Goal: Transaction & Acquisition: Purchase product/service

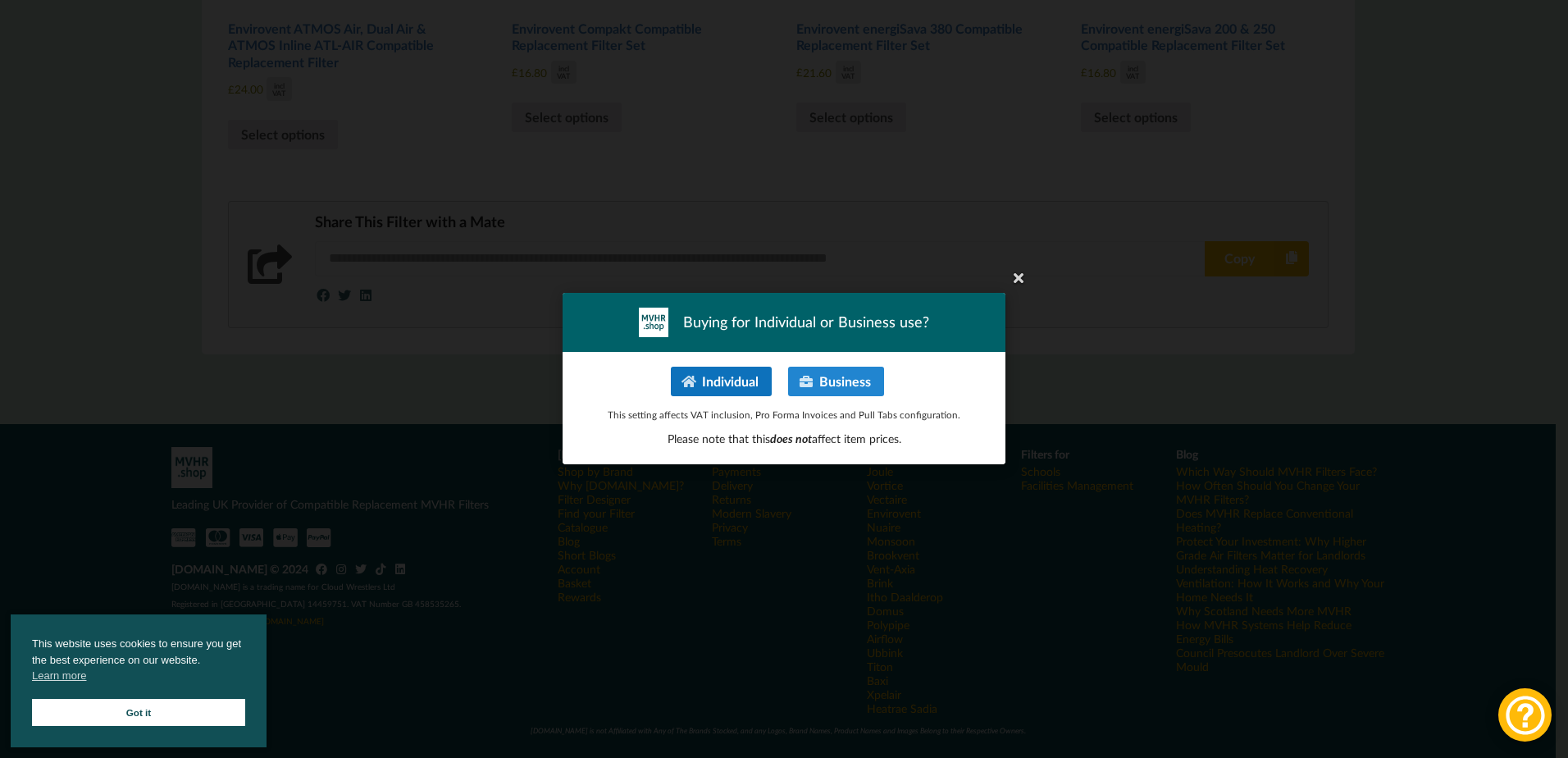
click at [708, 383] on button "Individual" at bounding box center [721, 381] width 101 height 30
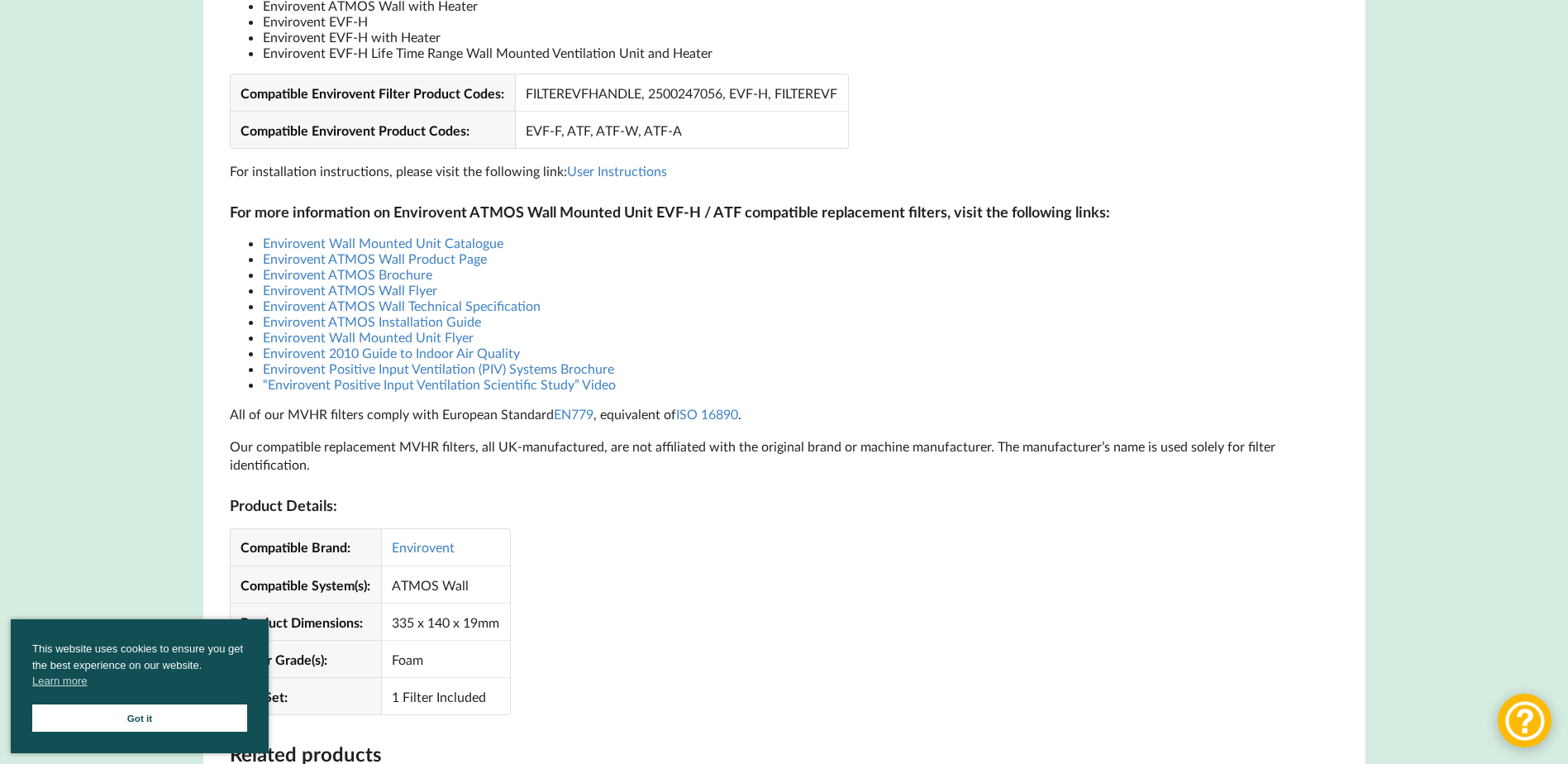
scroll to position [1203, 0]
click at [345, 259] on link "Envirovent ATMOS Wall Product Page" at bounding box center [374, 260] width 224 height 15
click at [354, 260] on link "Envirovent ATMOS Wall Product Page" at bounding box center [374, 260] width 224 height 15
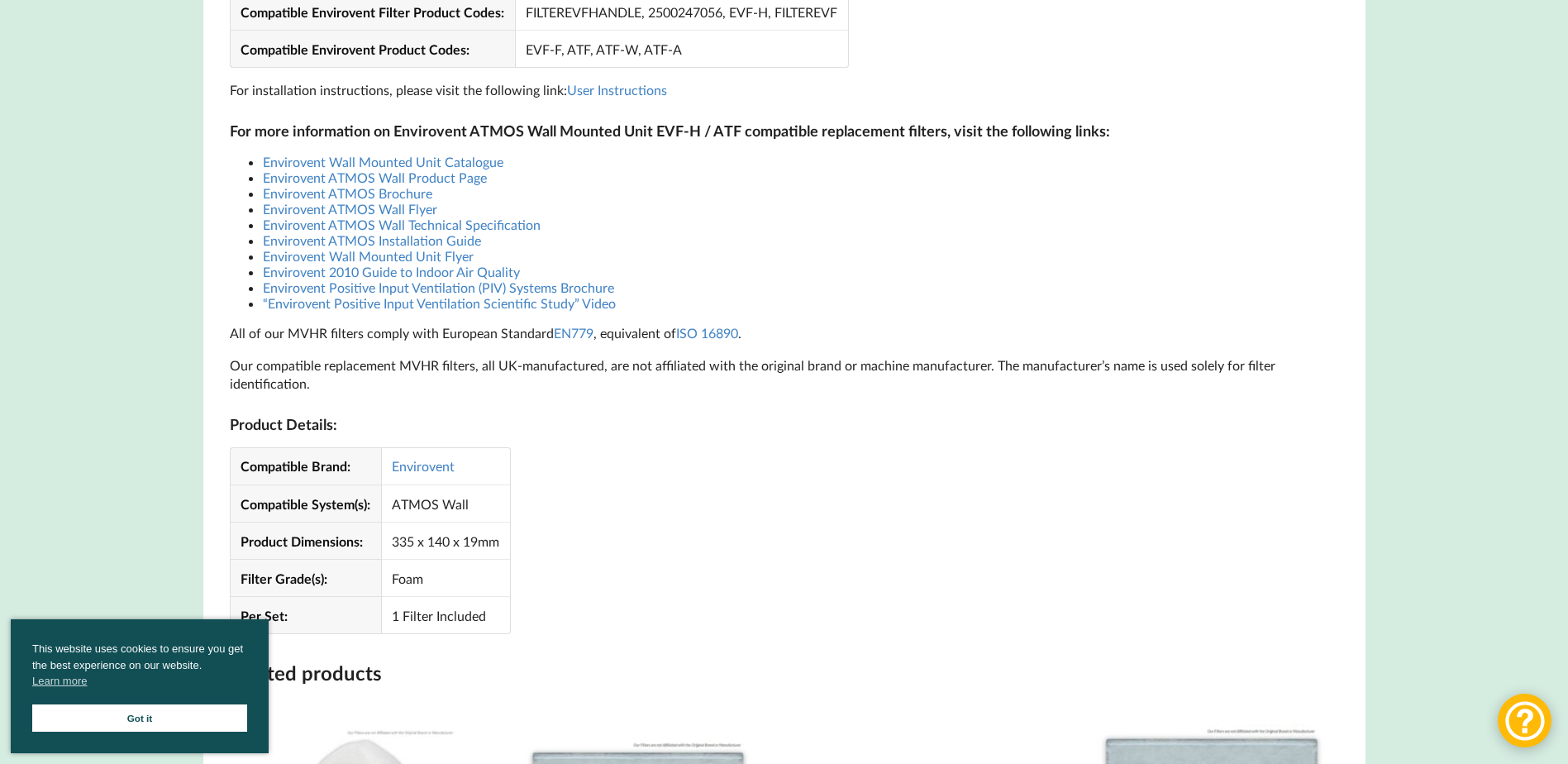
scroll to position [872, 0]
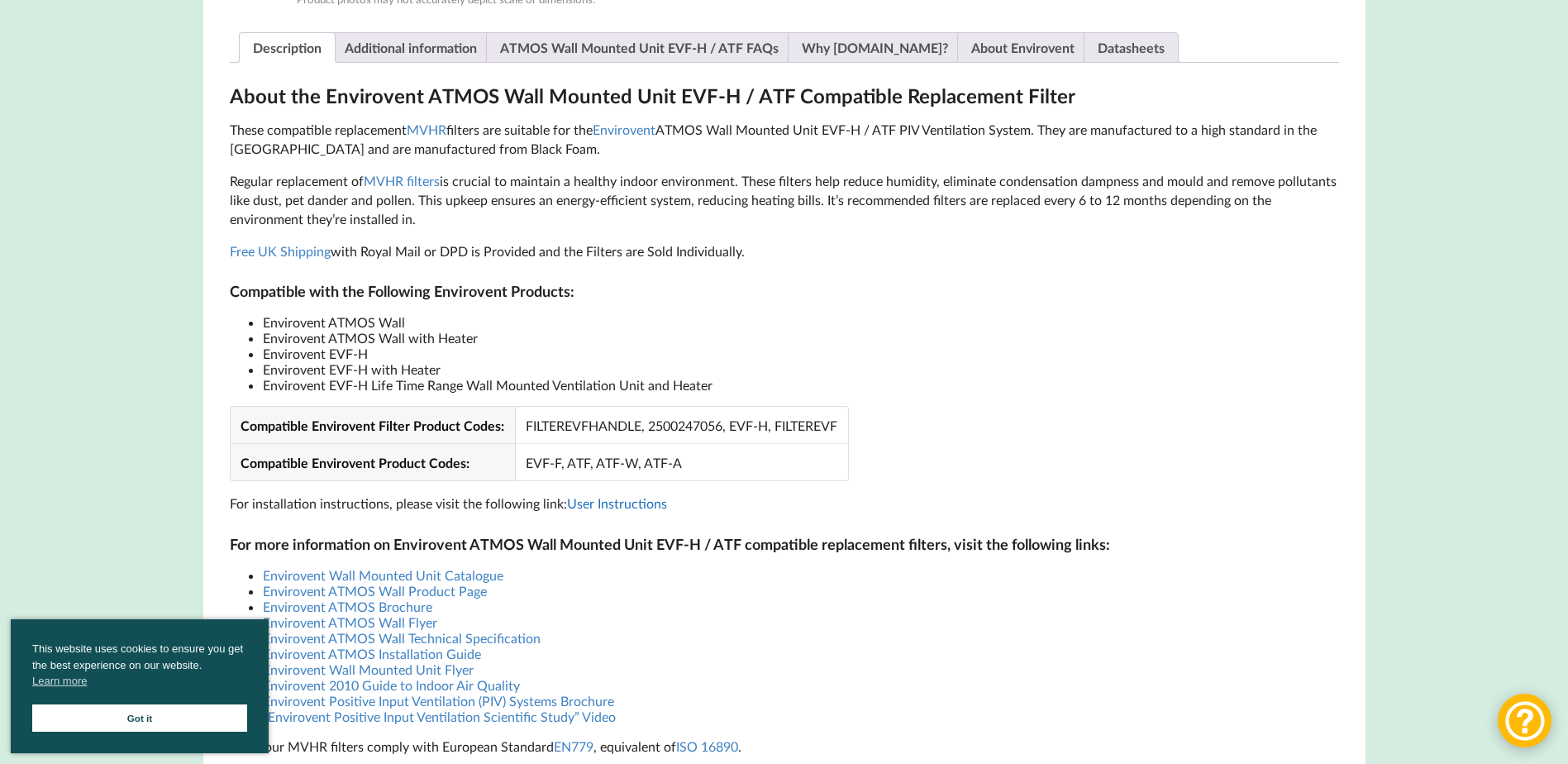
click at [595, 506] on link "User Instructions" at bounding box center [617, 503] width 100 height 15
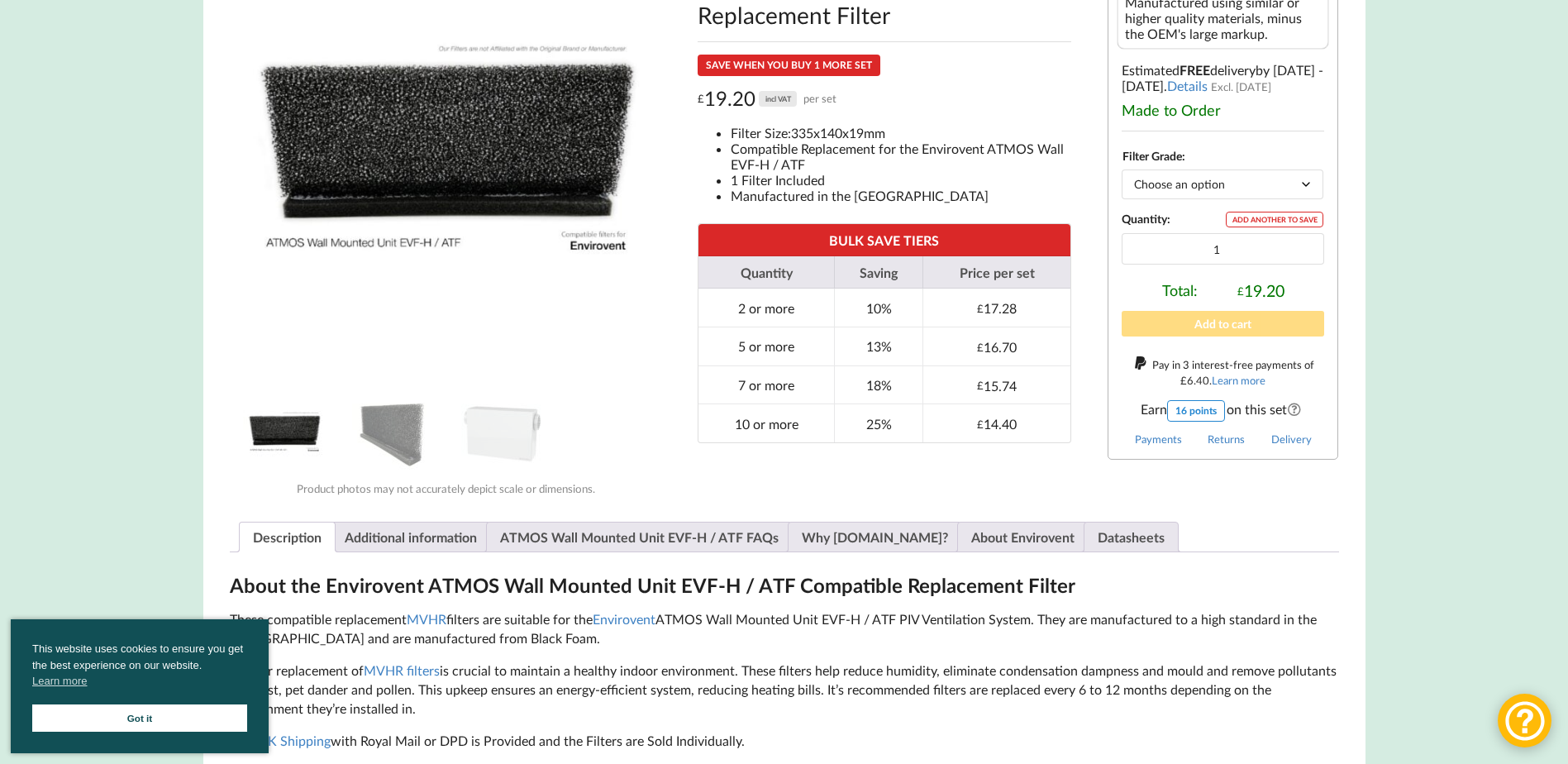
scroll to position [211, 0]
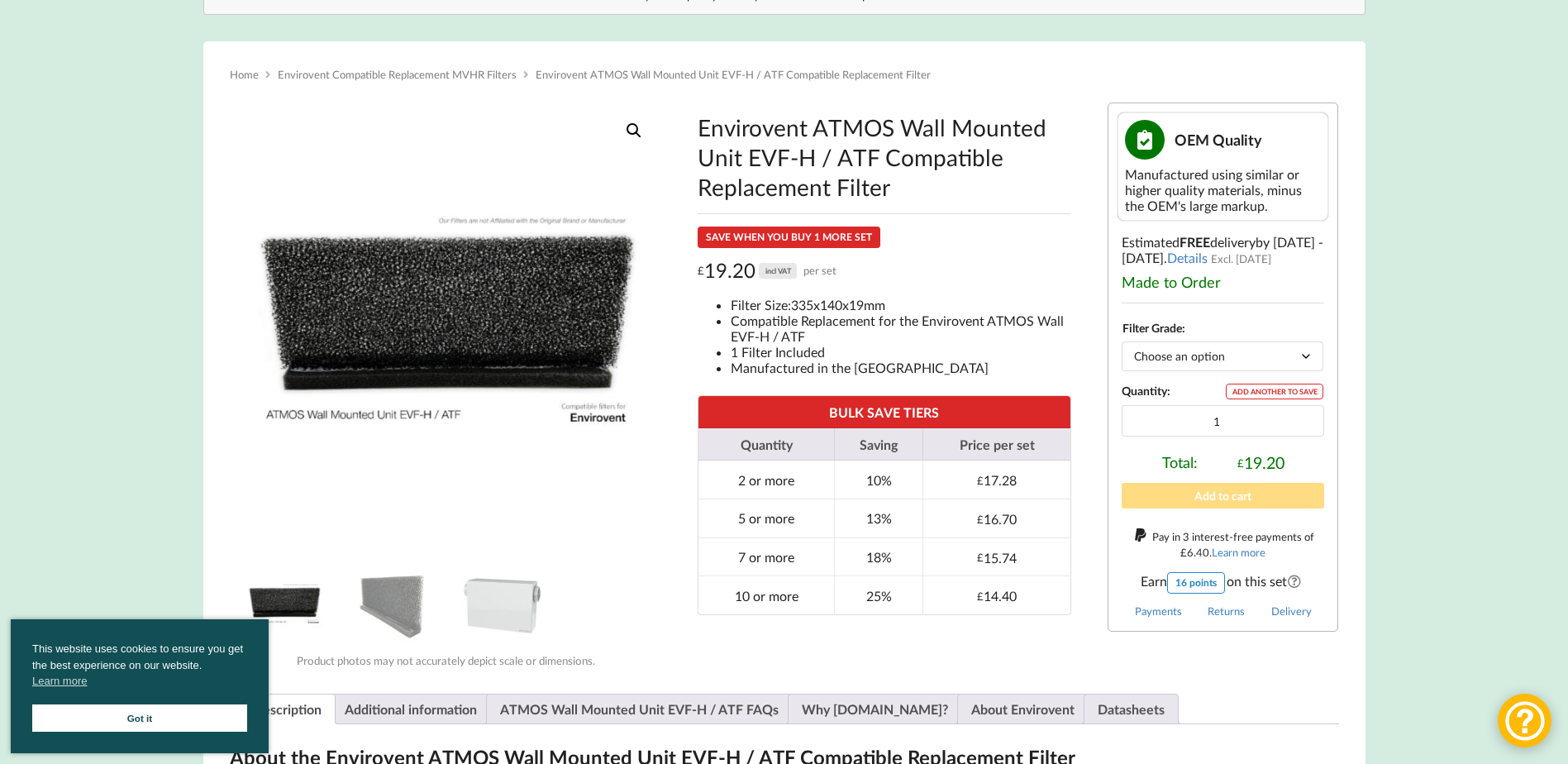
click at [494, 606] on img at bounding box center [502, 603] width 82 height 82
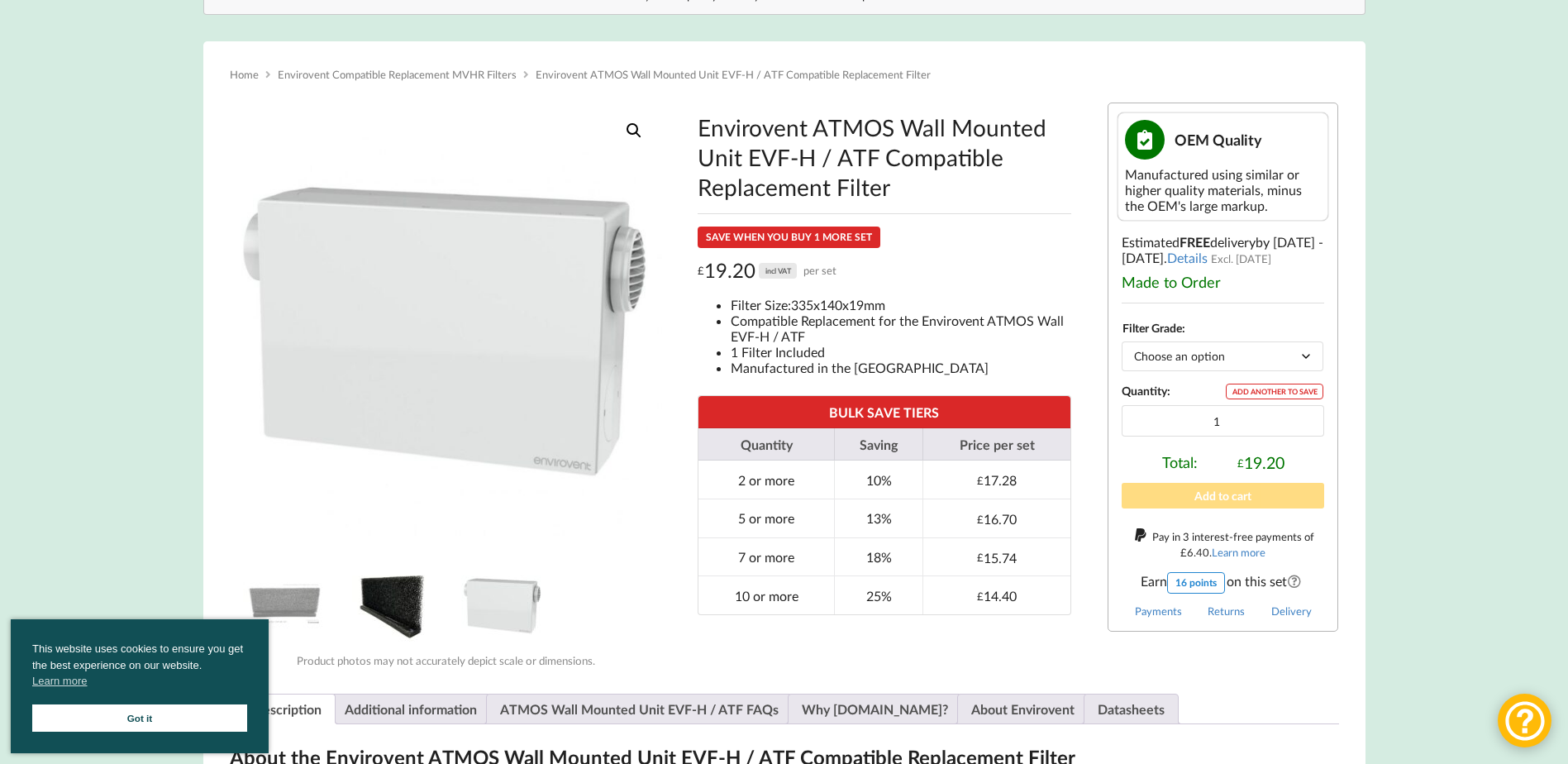
click at [400, 609] on img at bounding box center [393, 603] width 82 height 82
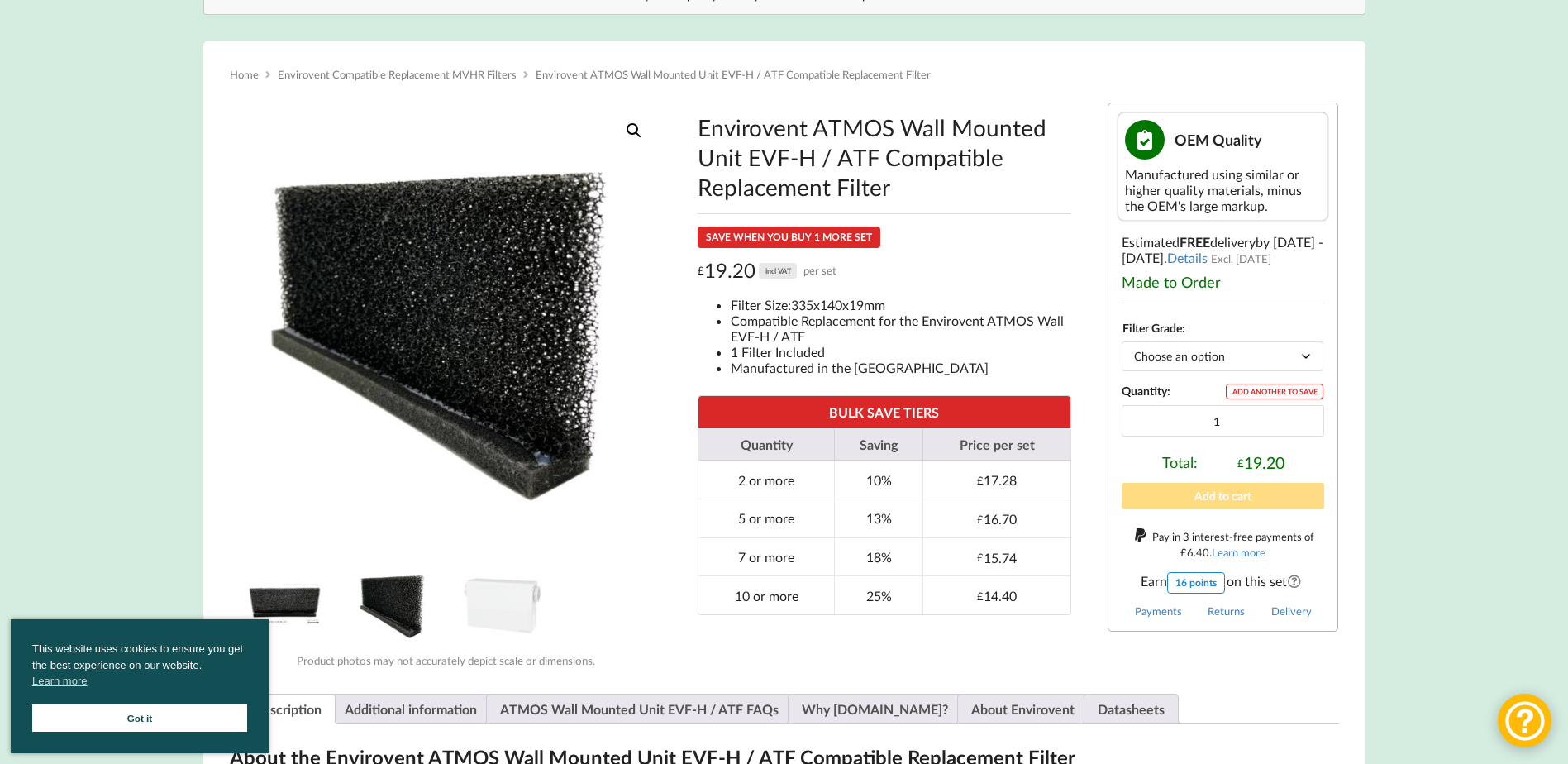
click at [295, 601] on img at bounding box center [284, 603] width 82 height 82
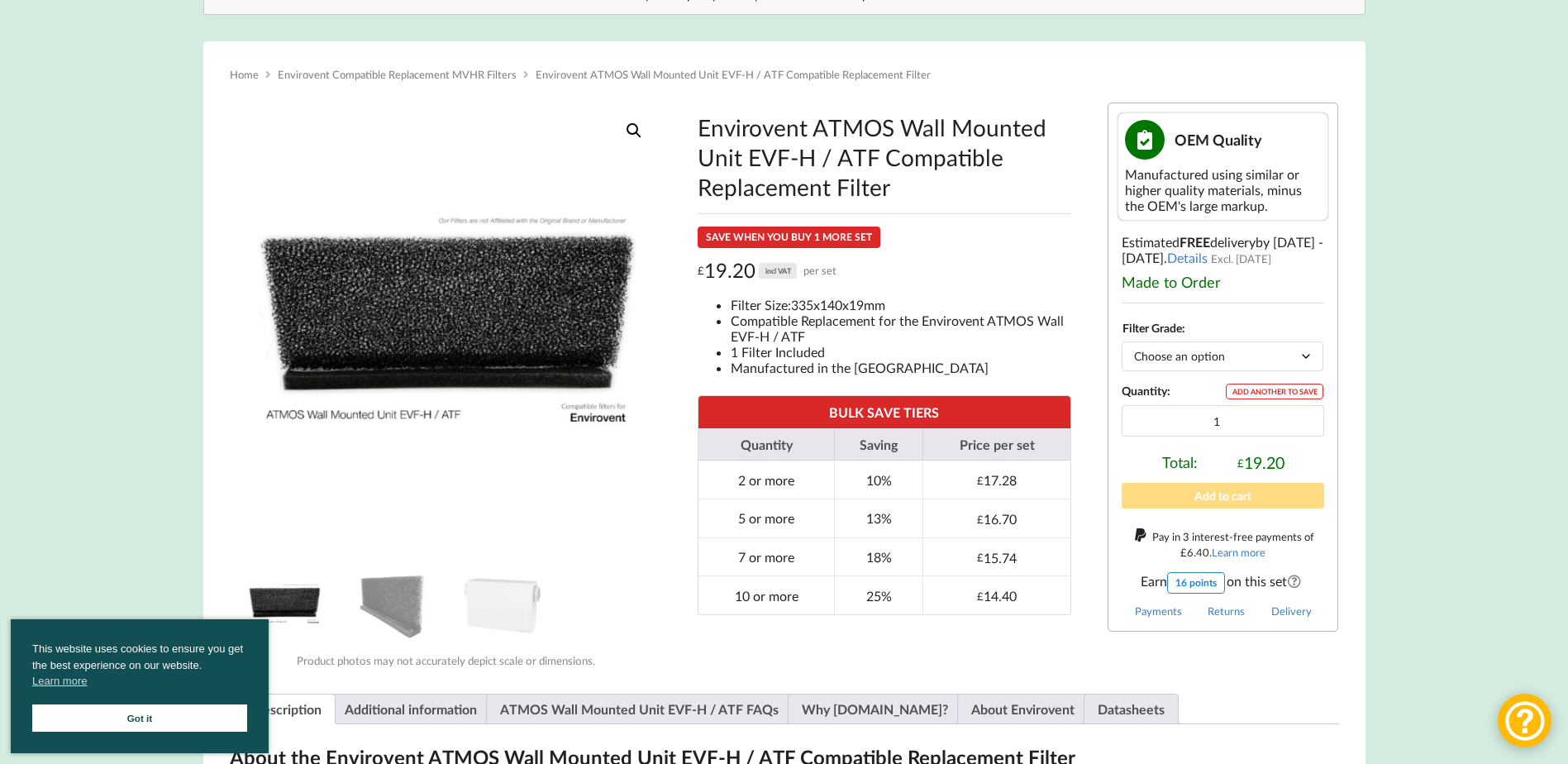
click at [1301, 355] on select "Choose an option Foam" at bounding box center [1222, 356] width 202 height 29
select select "Foam"
click at [1122, 342] on select "Choose an option Foam" at bounding box center [1222, 356] width 202 height 29
click at [1310, 353] on select "Choose an option Foam" at bounding box center [1222, 356] width 202 height 29
select select
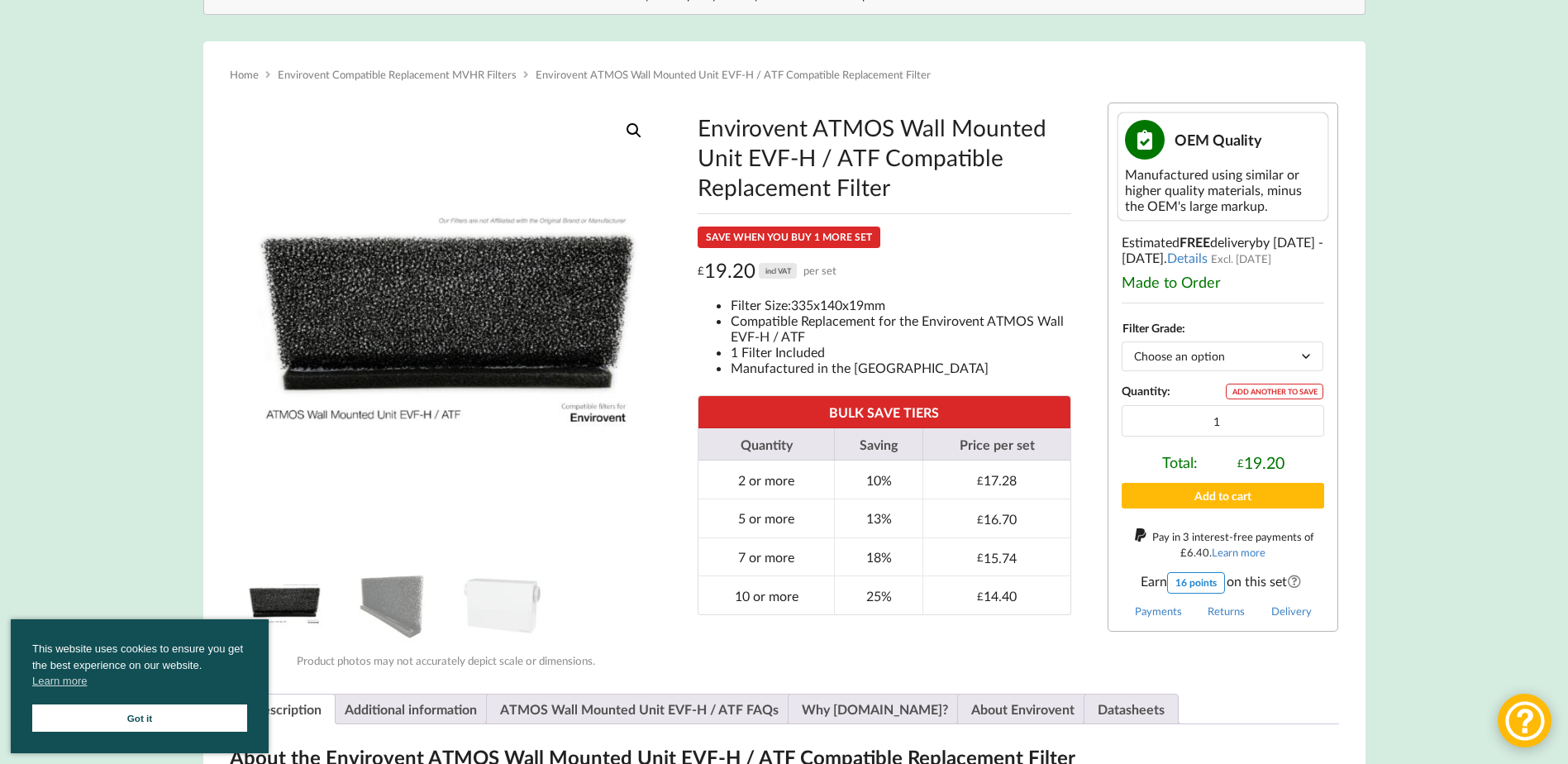
click at [1122, 342] on select "Choose an option Foam" at bounding box center [1222, 356] width 202 height 29
